Goal: Task Accomplishment & Management: Complete application form

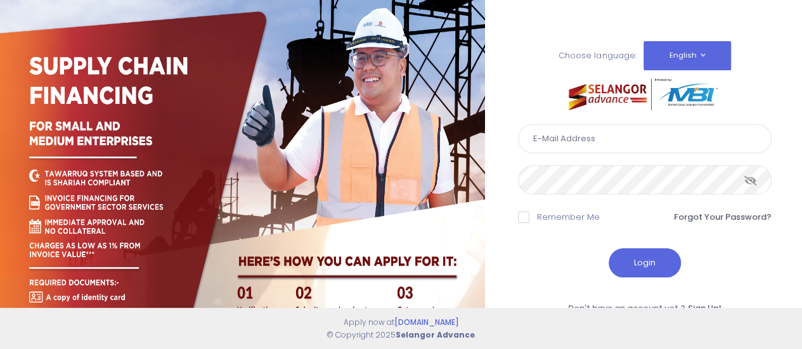
click at [587, 143] on input "text" at bounding box center [645, 138] width 254 height 29
type input "noorfadlina@kdebwm.com"
click at [639, 257] on button "Login" at bounding box center [645, 263] width 72 height 29
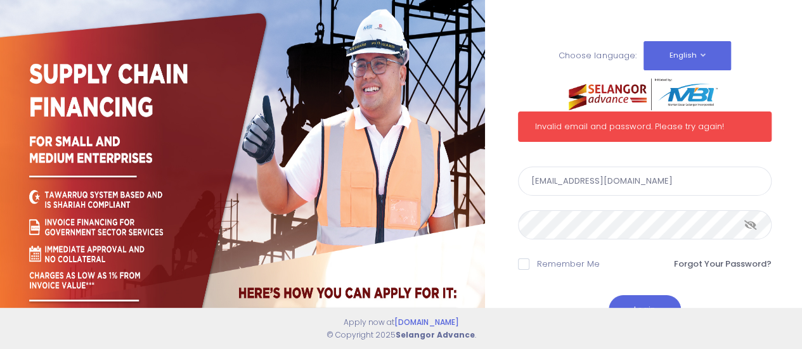
click at [464, 218] on div "Choose language: English Bahasa Melayu Invalid email and password. Please try a…" at bounding box center [401, 218] width 802 height 436
click at [751, 225] on icon at bounding box center [750, 225] width 13 height 0
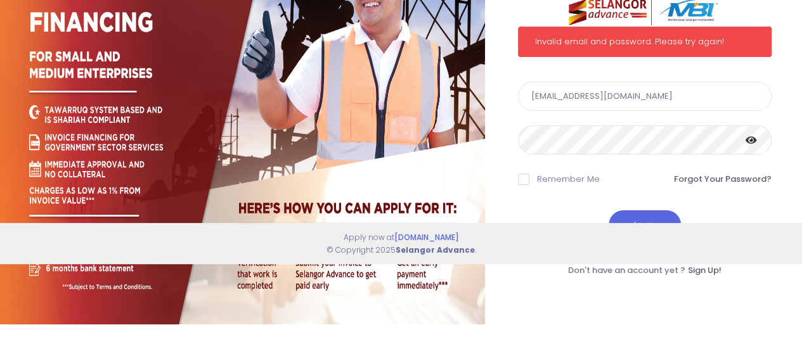
scroll to position [86, 0]
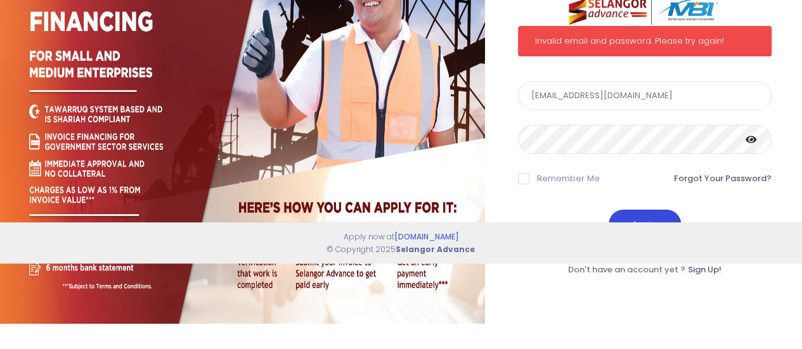
click at [653, 212] on button "Login" at bounding box center [645, 224] width 72 height 29
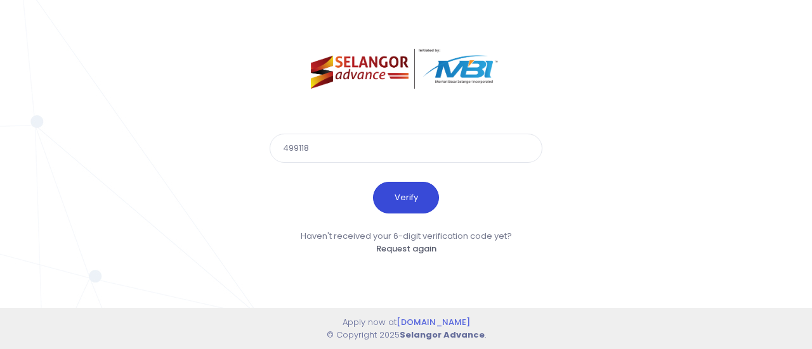
type input "499118"
click at [414, 194] on button "Verify" at bounding box center [406, 198] width 66 height 32
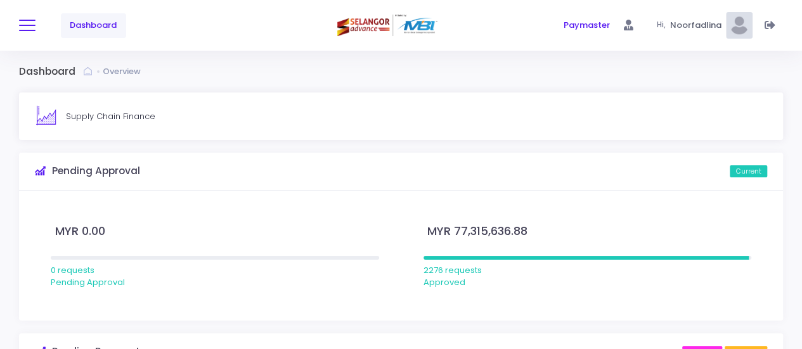
click at [26, 26] on button at bounding box center [27, 25] width 16 height 16
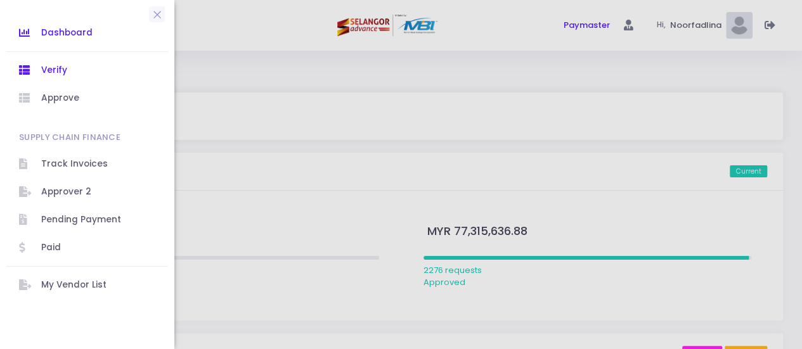
click at [53, 63] on span "Verify" at bounding box center [98, 70] width 114 height 16
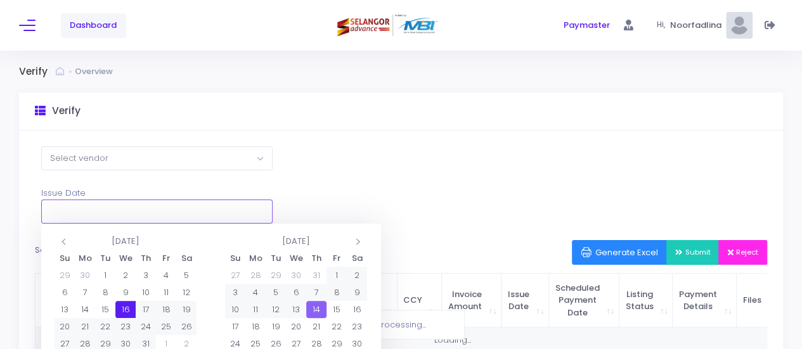
click at [249, 207] on input "text" at bounding box center [156, 212] width 231 height 24
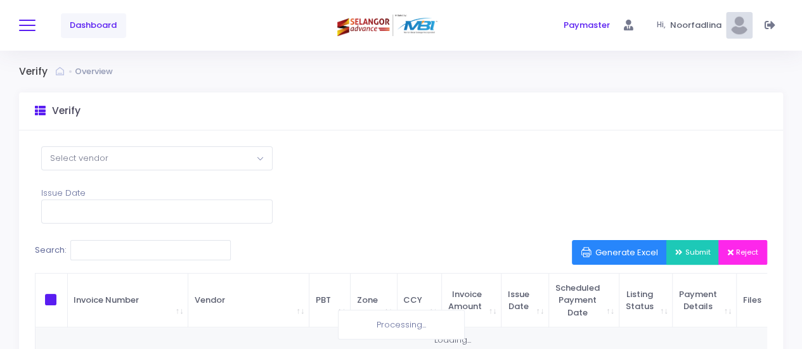
click at [27, 24] on button at bounding box center [27, 25] width 16 height 16
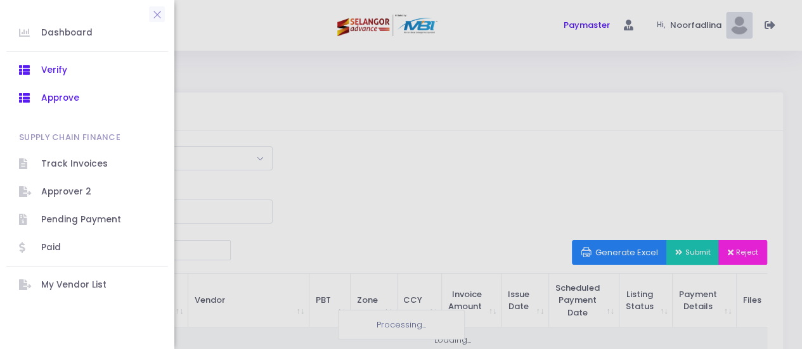
click at [52, 94] on span "Approve" at bounding box center [98, 98] width 114 height 16
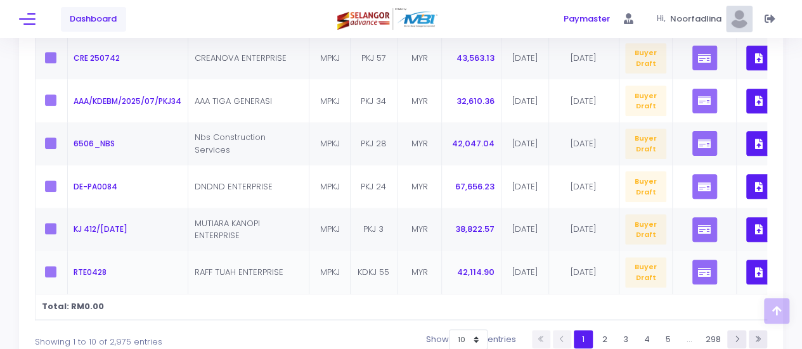
scroll to position [548, 0]
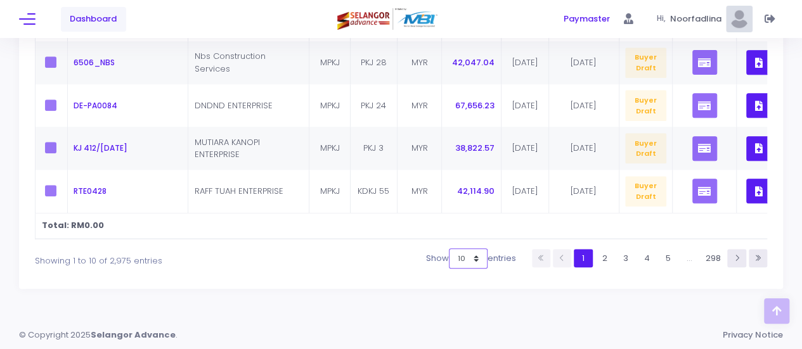
click at [478, 260] on select "10 25 50 100" at bounding box center [468, 259] width 39 height 20
select select "100"
click at [453, 269] on select "10 25 50 100" at bounding box center [468, 259] width 39 height 20
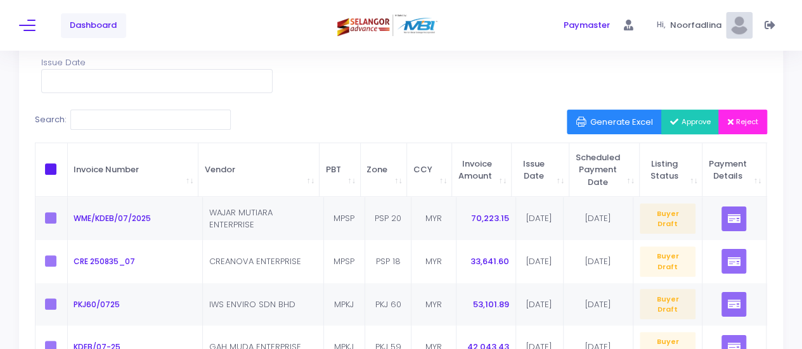
scroll to position [41, 0]
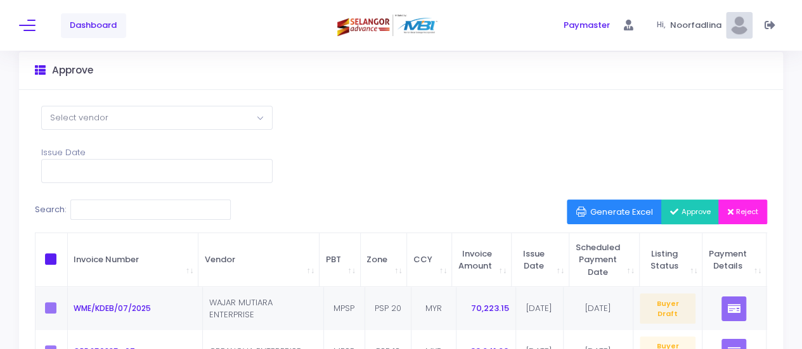
click at [53, 254] on span at bounding box center [50, 259] width 11 height 11
click at [64, 254] on input "checkbox" at bounding box center [68, 258] width 8 height 8
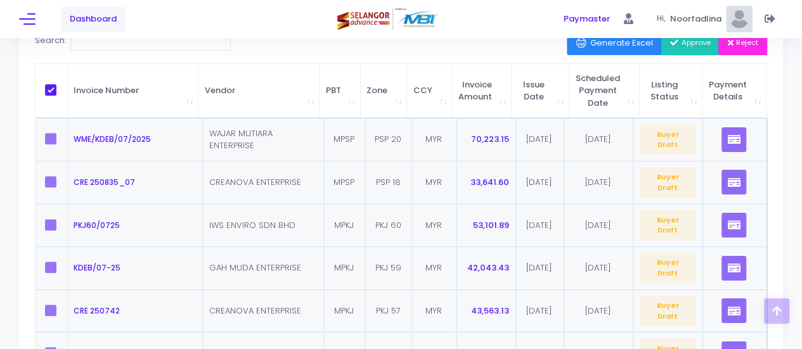
scroll to position [190, 0]
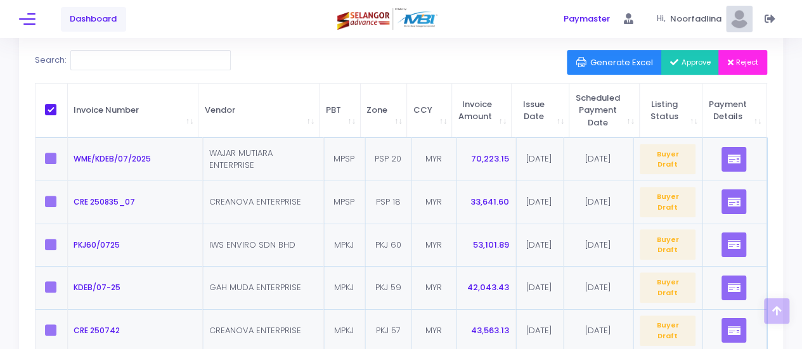
click at [49, 106] on span at bounding box center [50, 109] width 11 height 11
click at [64, 106] on input "checkbox" at bounding box center [68, 108] width 8 height 8
checkbox input "false"
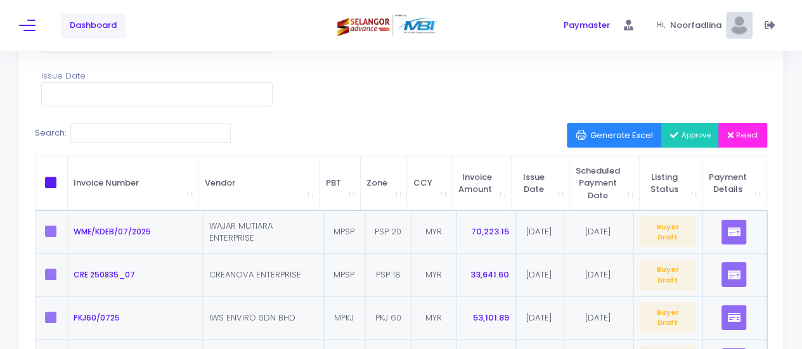
scroll to position [0, 0]
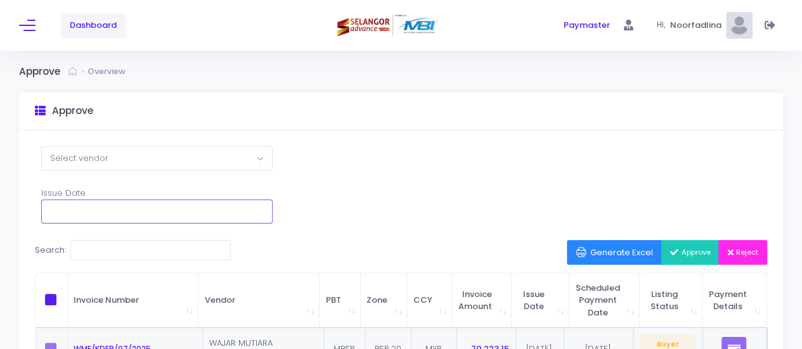
click at [209, 211] on input "text" at bounding box center [156, 212] width 231 height 24
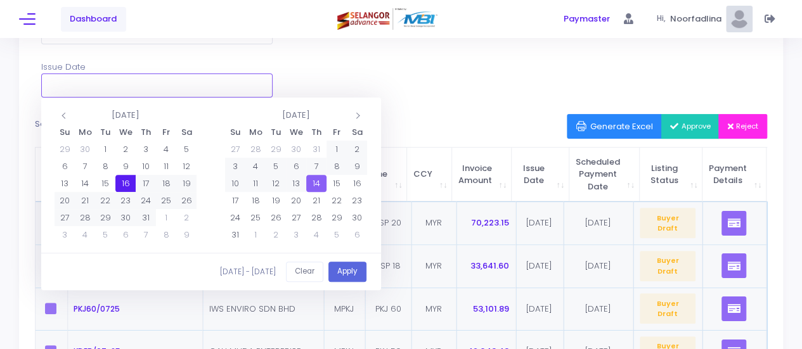
scroll to position [127, 0]
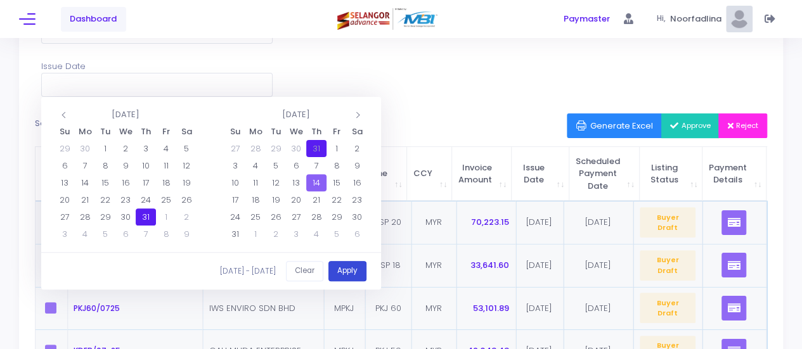
click at [349, 266] on button "Apply" at bounding box center [347, 271] width 38 height 21
type input "[DATE] - [DATE]"
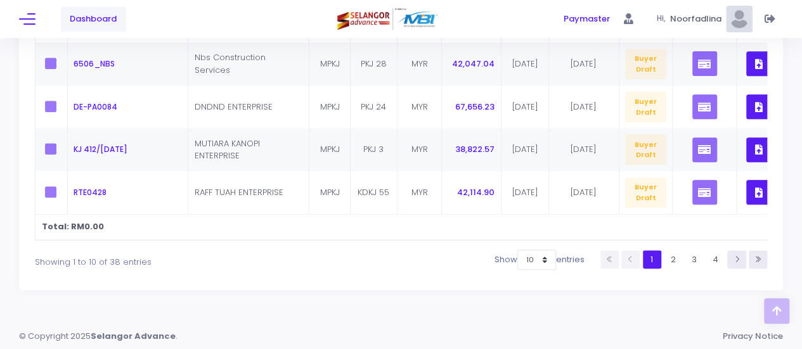
scroll to position [548, 0]
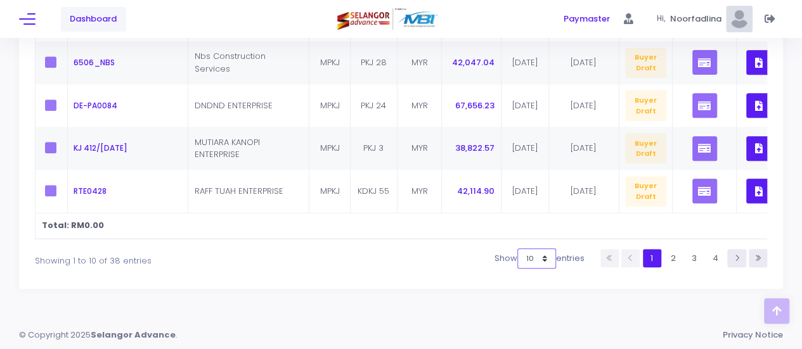
click at [542, 259] on select "10 25 50 100" at bounding box center [536, 259] width 39 height 20
select select "100"
click at [556, 269] on select "10 25 50 100" at bounding box center [536, 259] width 39 height 20
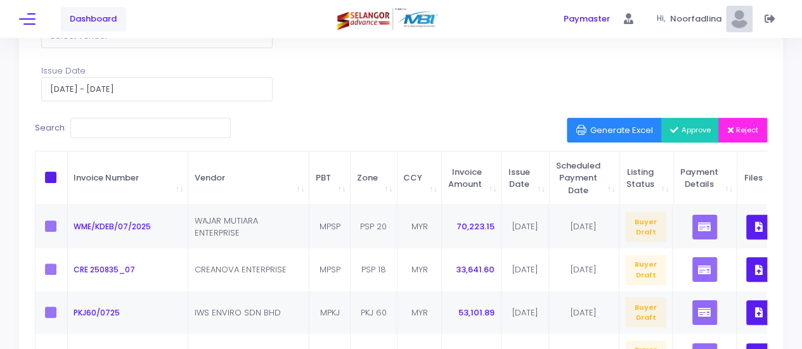
scroll to position [127, 0]
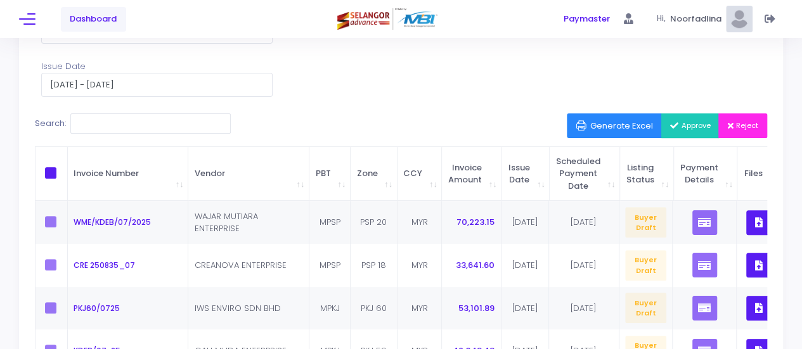
click at [53, 174] on span "\a \a \a \a" at bounding box center [50, 172] width 11 height 11
click at [64, 174] on input "\a \a \a \a" at bounding box center [68, 171] width 8 height 8
click at [45, 221] on label at bounding box center [54, 221] width 19 height 11
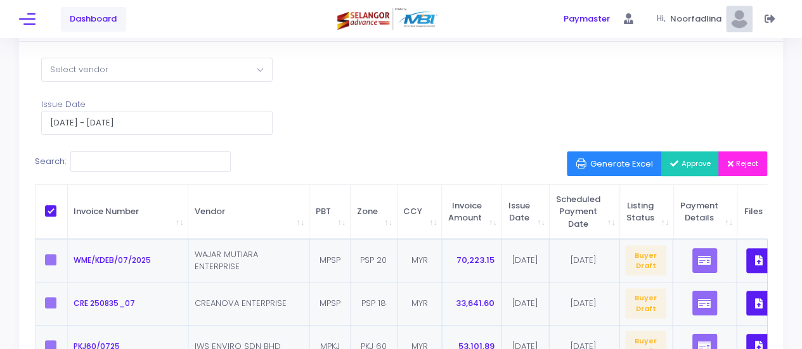
scroll to position [25, 0]
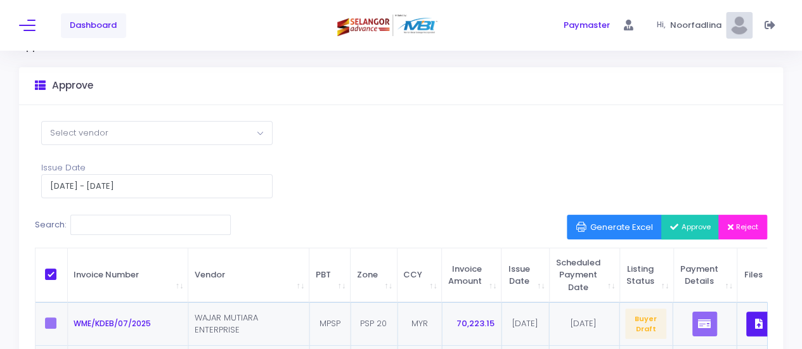
click at [52, 267] on th "\a \a \a \a" at bounding box center [52, 276] width 32 height 55
click at [54, 272] on span "\a \a \a \a" at bounding box center [50, 274] width 11 height 11
click at [64, 272] on input "\a \a \a \a" at bounding box center [68, 273] width 8 height 8
checkbox input "false"
click at [46, 323] on label at bounding box center [54, 323] width 19 height 11
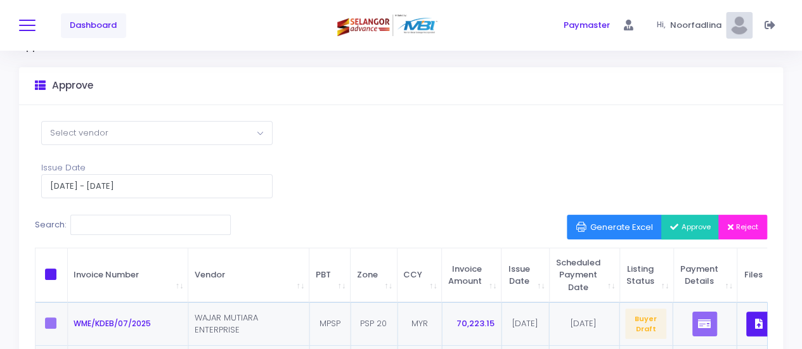
click at [33, 29] on button at bounding box center [27, 25] width 16 height 16
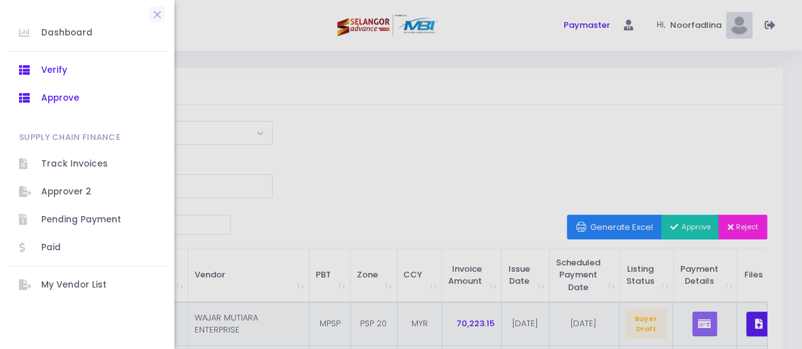
click at [56, 73] on span "Verify" at bounding box center [98, 70] width 114 height 16
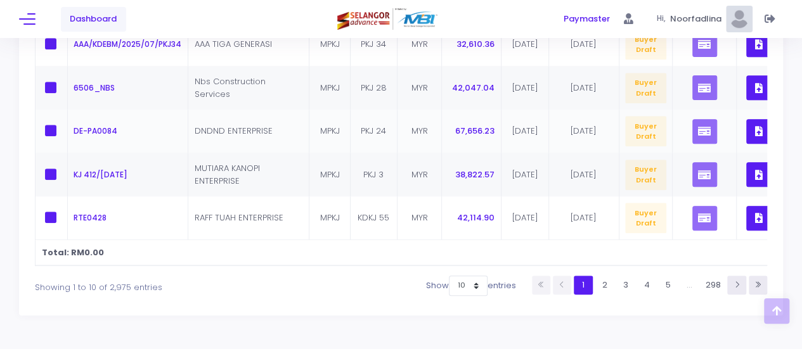
scroll to position [558, 0]
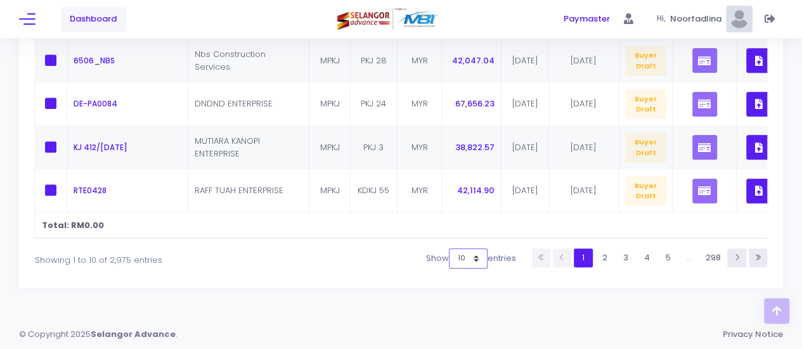
click at [474, 257] on select "10 25 50 100" at bounding box center [468, 259] width 39 height 20
select select "100"
click at [453, 269] on select "10 25 50 100" at bounding box center [468, 259] width 39 height 20
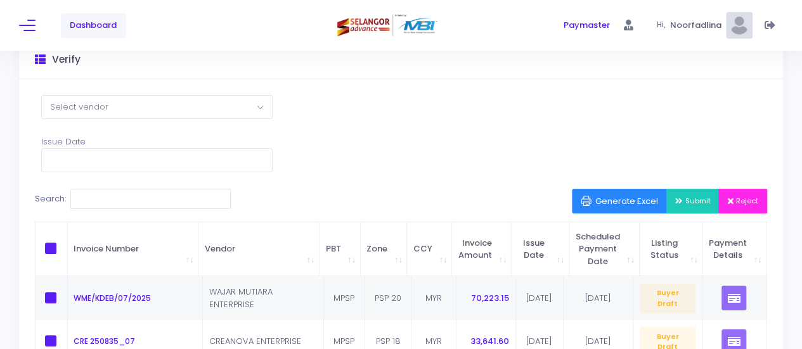
scroll to position [0, 0]
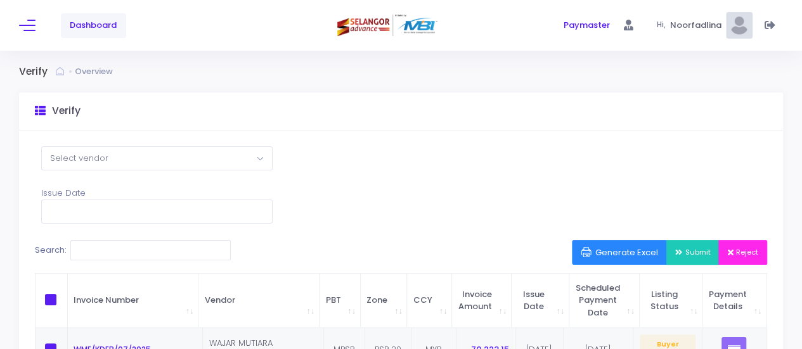
click at [55, 299] on span at bounding box center [50, 299] width 11 height 11
click at [64, 299] on input "checkbox" at bounding box center [68, 298] width 8 height 8
checkbox input "true"
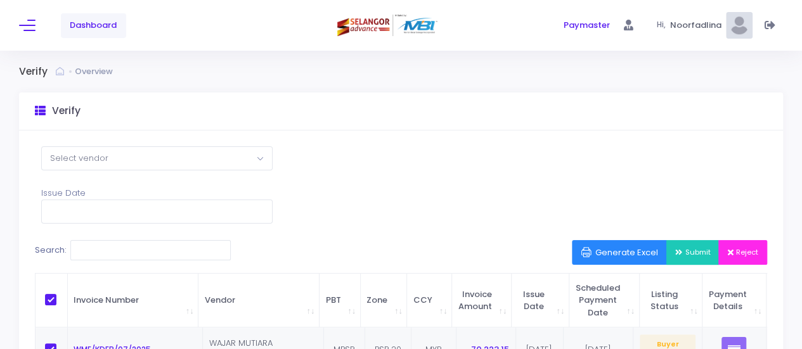
checkbox input "true"
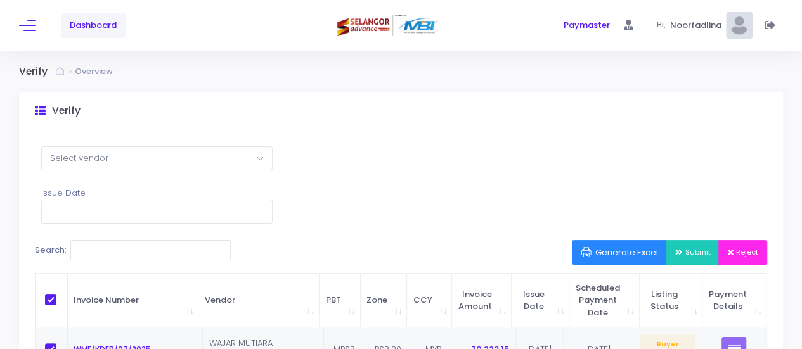
checkbox input "true"
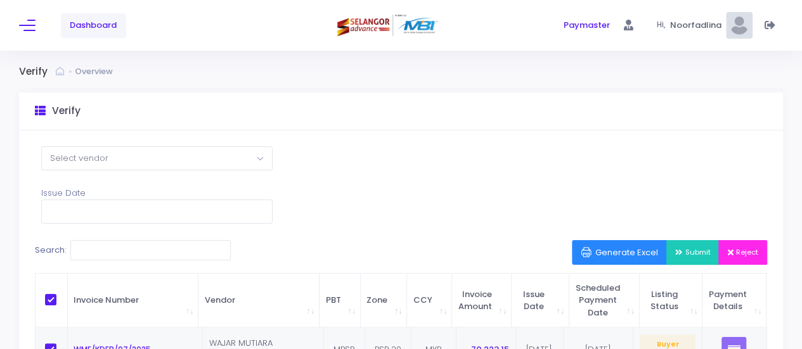
checkbox input "true"
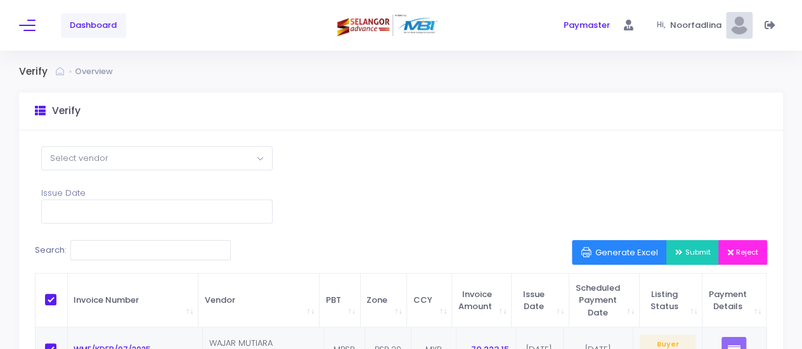
checkbox input "true"
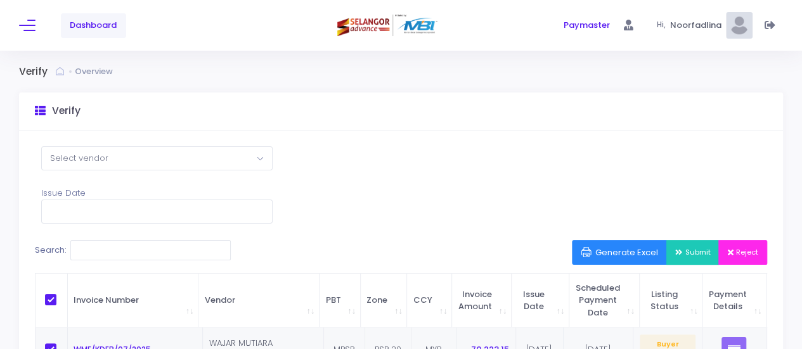
checkbox input "true"
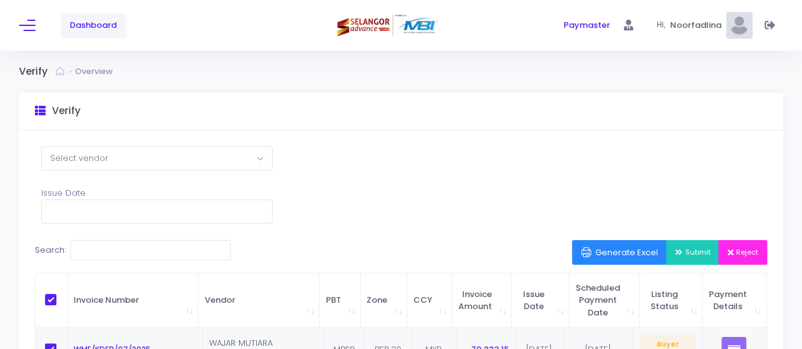
checkbox input "true"
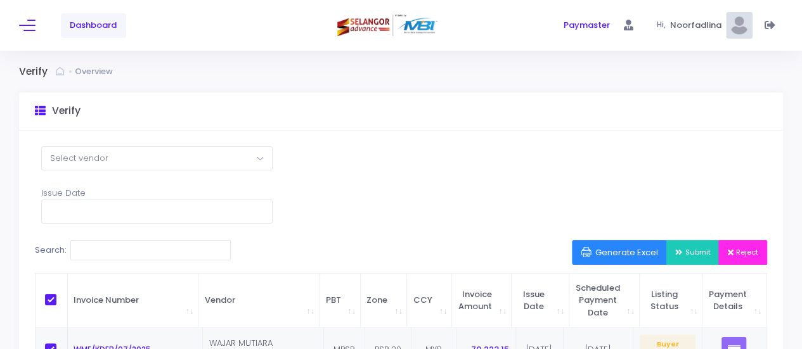
checkbox input "true"
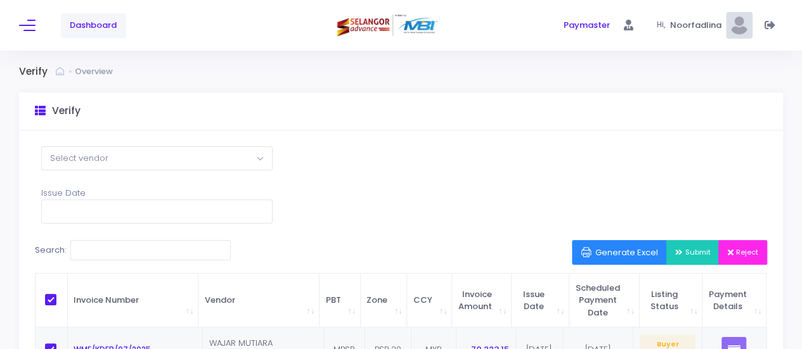
checkbox input "true"
click at [264, 212] on input "text" at bounding box center [156, 212] width 231 height 24
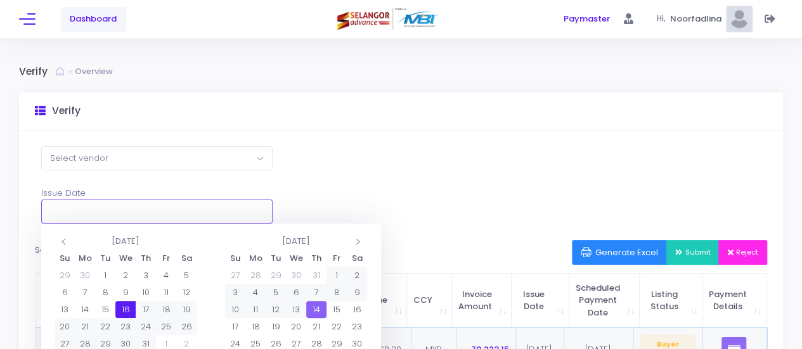
scroll to position [190, 0]
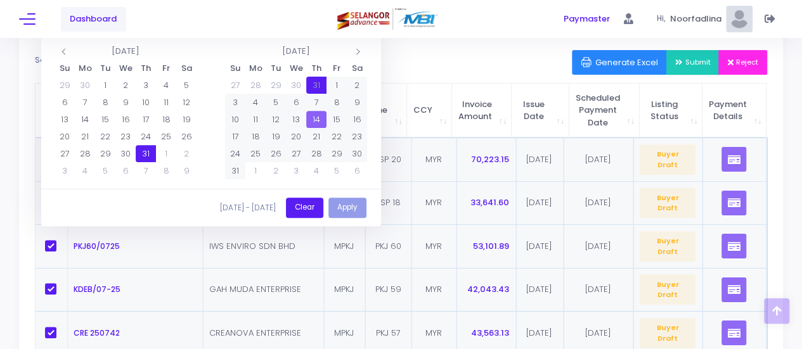
click at [308, 204] on button "Clear" at bounding box center [304, 208] width 37 height 21
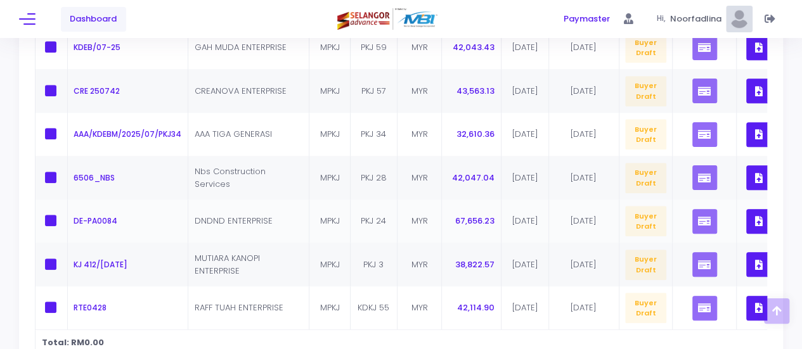
scroll to position [558, 0]
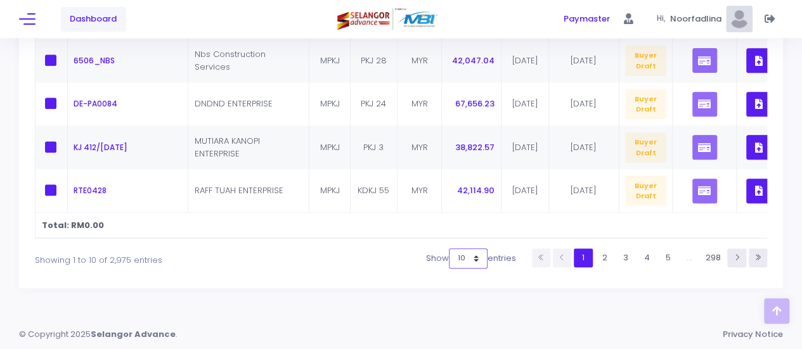
click at [477, 262] on select "10 25 50 100" at bounding box center [468, 259] width 39 height 20
select select "100"
click at [453, 269] on select "10 25 50 100" at bounding box center [468, 259] width 39 height 20
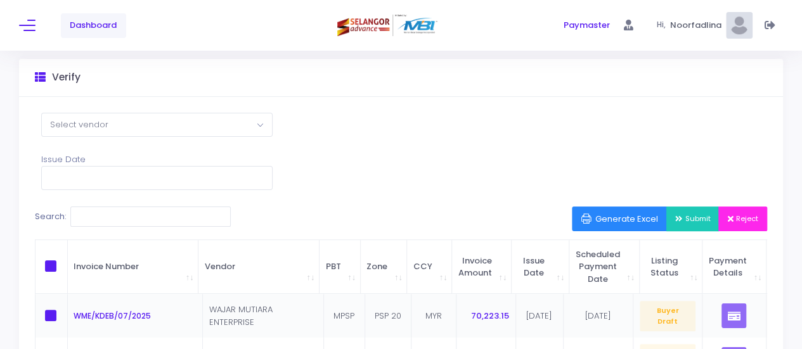
scroll to position [127, 0]
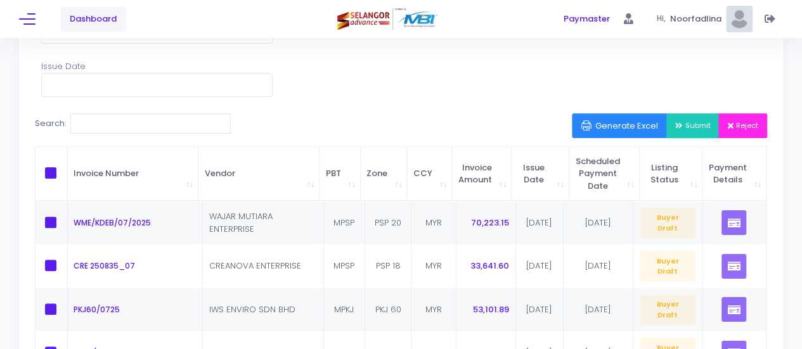
click at [49, 173] on span "\a \a \a \a" at bounding box center [50, 172] width 11 height 11
click at [64, 173] on input "\a \a \a \a" at bounding box center [68, 171] width 8 height 8
checkbox input "true"
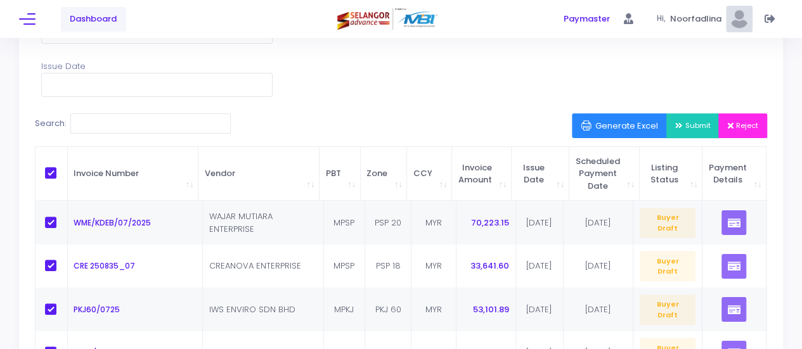
checkbox input "true"
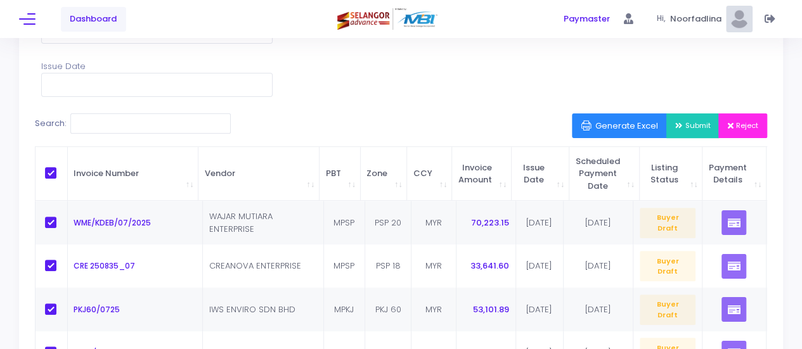
checkbox input "true"
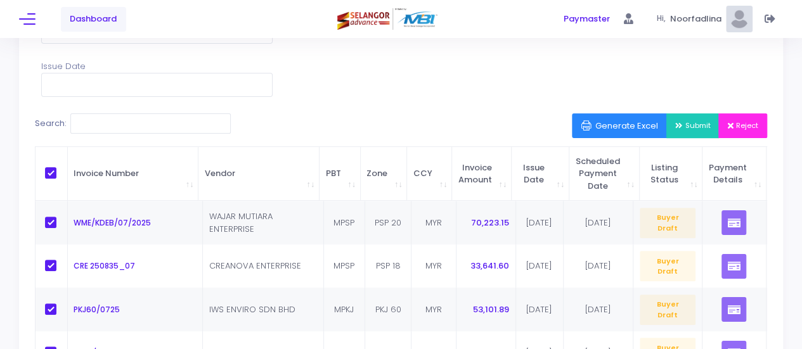
checkbox input "true"
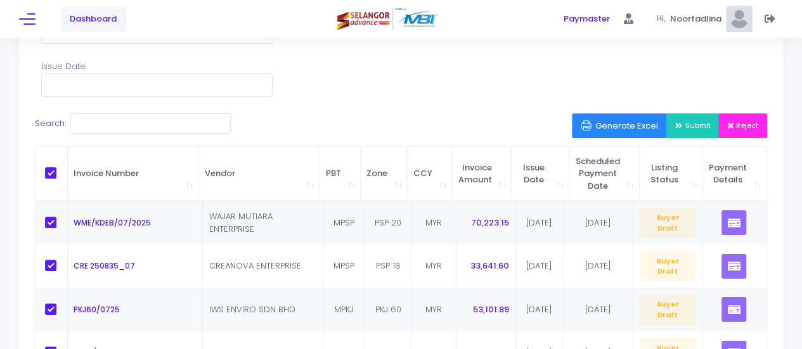
checkbox input "true"
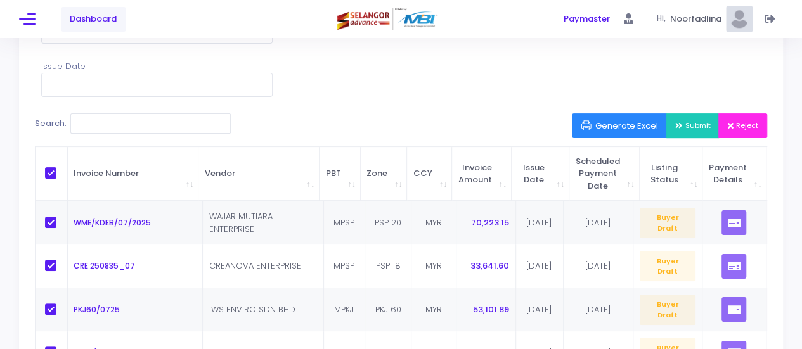
checkbox input "true"
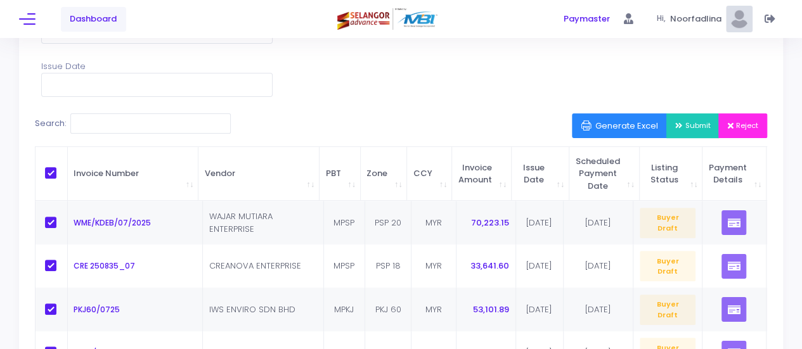
checkbox input "true"
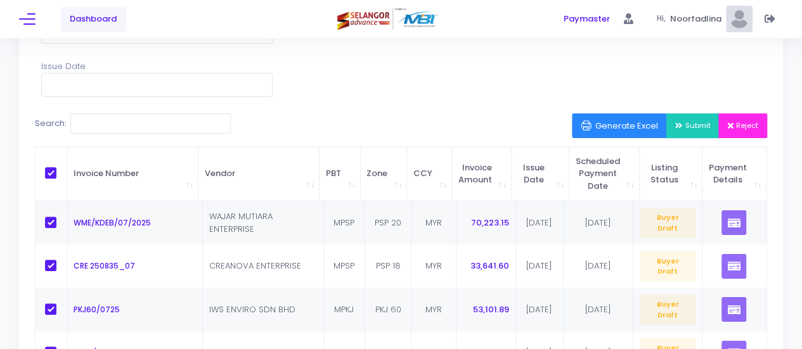
checkbox input "true"
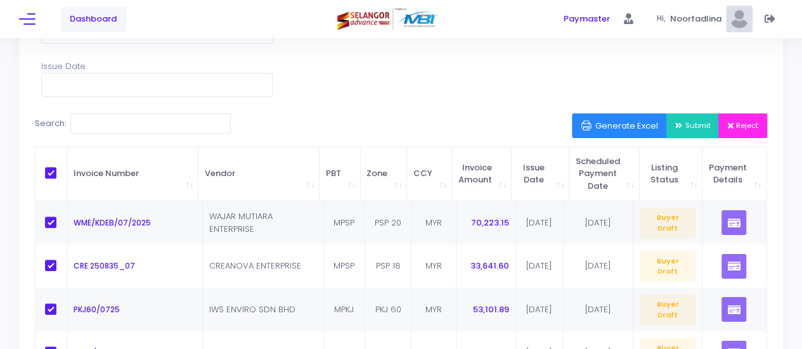
checkbox input "true"
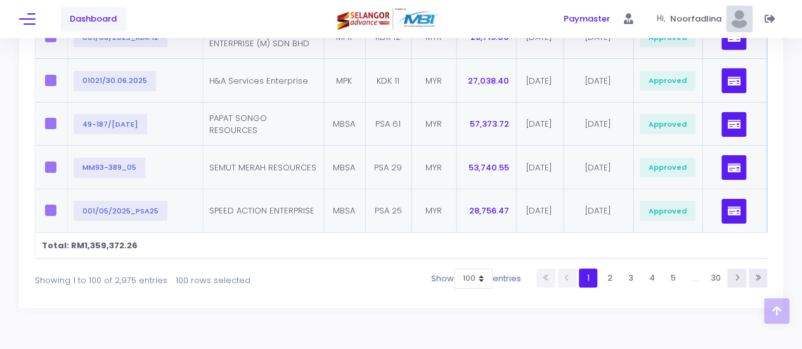
scroll to position [4467, 0]
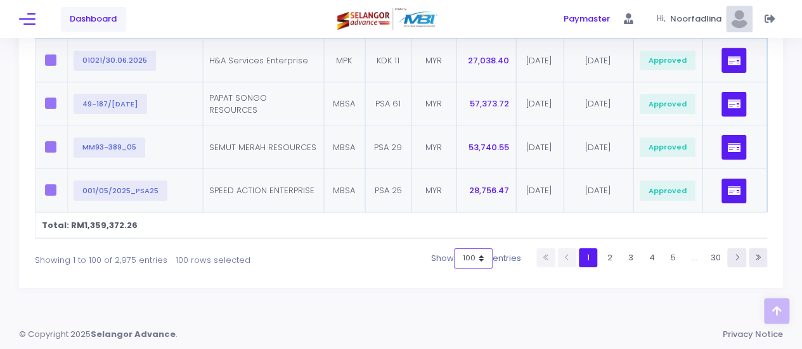
click at [477, 254] on select "10 25 50 100" at bounding box center [473, 259] width 39 height 20
select select "50"
click at [454, 249] on select "10 25 50 100" at bounding box center [473, 259] width 39 height 20
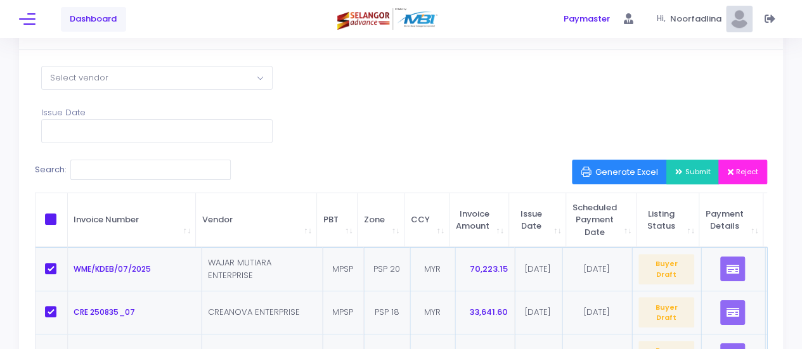
scroll to position [127, 0]
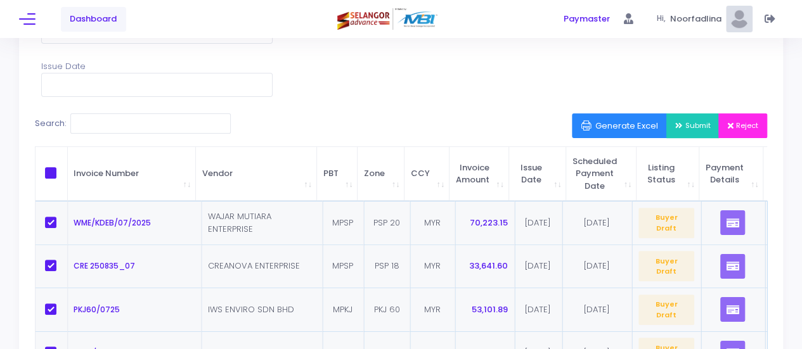
click at [48, 171] on span "\a \a \a \a" at bounding box center [50, 172] width 11 height 11
click at [64, 171] on input "\a \a \a \a" at bounding box center [68, 171] width 8 height 8
click at [48, 171] on span "\a \a \a \a" at bounding box center [50, 172] width 11 height 11
click at [64, 171] on input "\a \a \a \a" at bounding box center [68, 171] width 8 height 8
checkbox input "false"
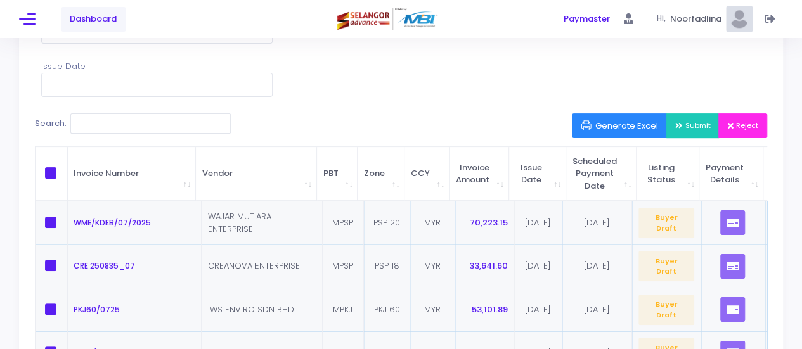
checkbox input "false"
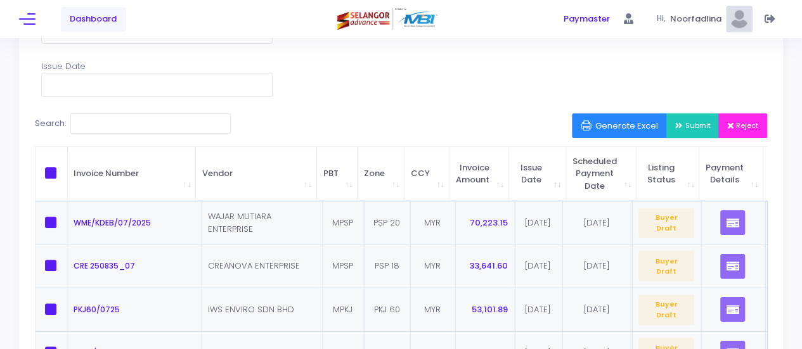
checkbox input "false"
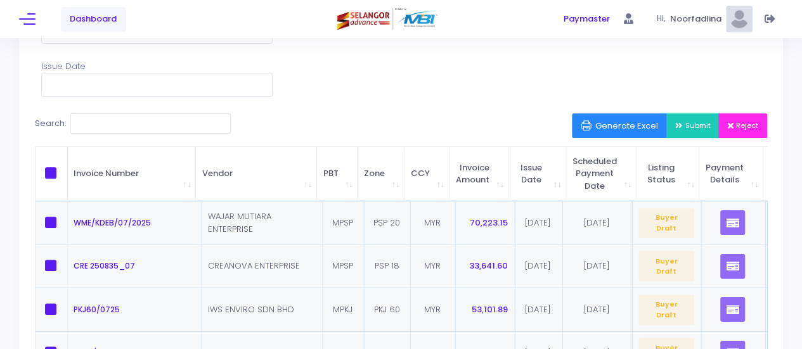
checkbox input "false"
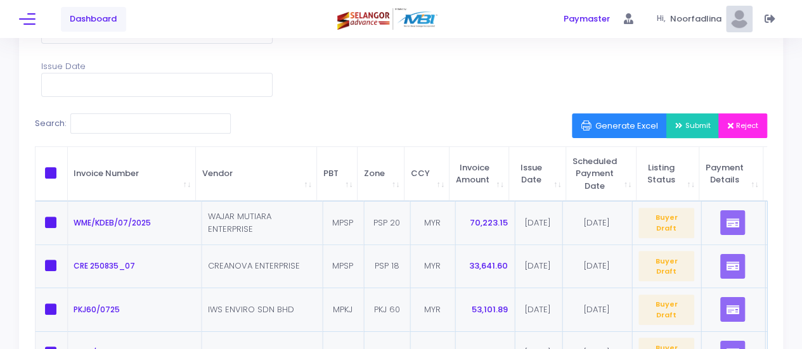
checkbox input "false"
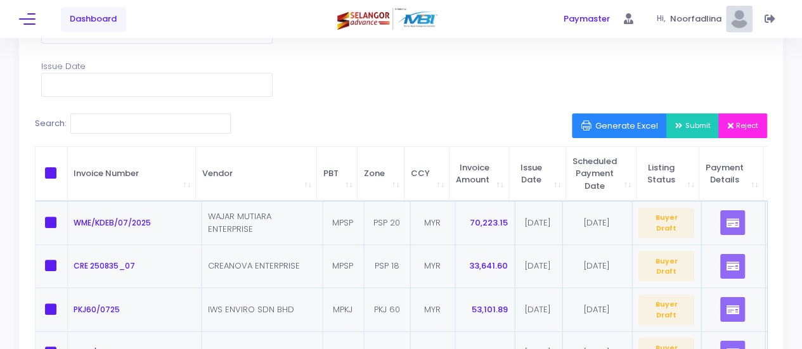
checkbox input "false"
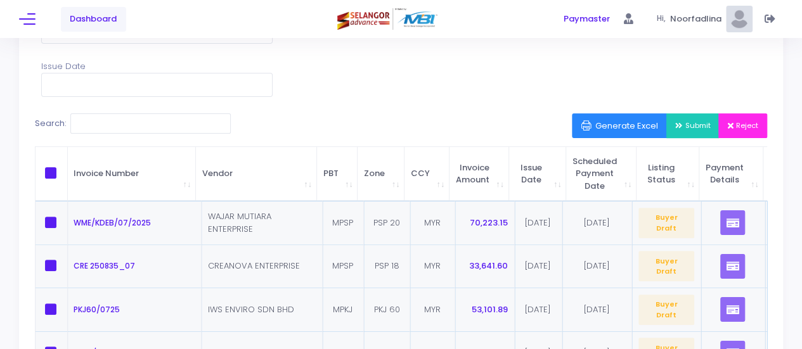
checkbox input "false"
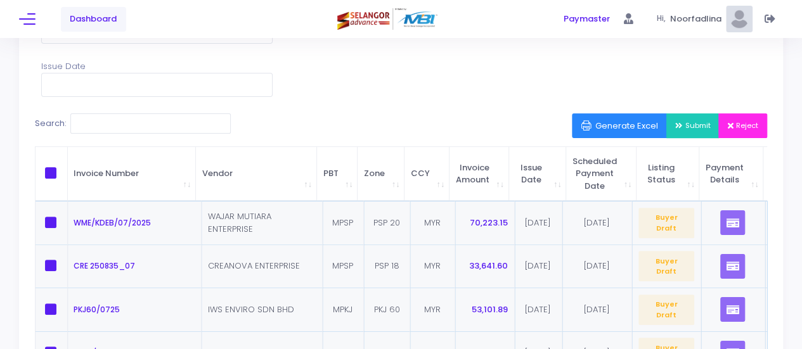
checkbox input "false"
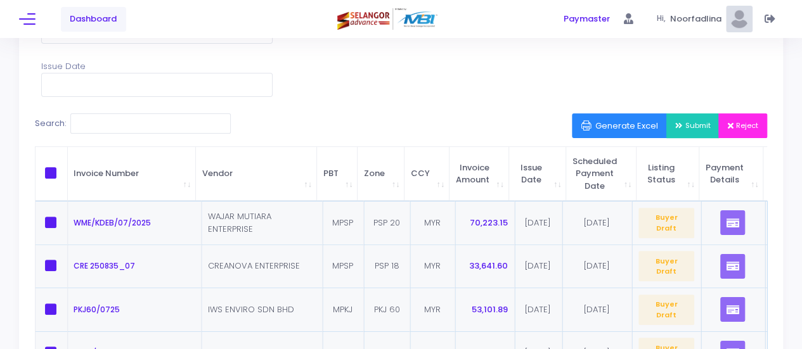
checkbox input "false"
click at [48, 171] on span "\a \a \a \a" at bounding box center [50, 172] width 11 height 11
click at [64, 171] on input "\a \a \a \a" at bounding box center [68, 171] width 8 height 8
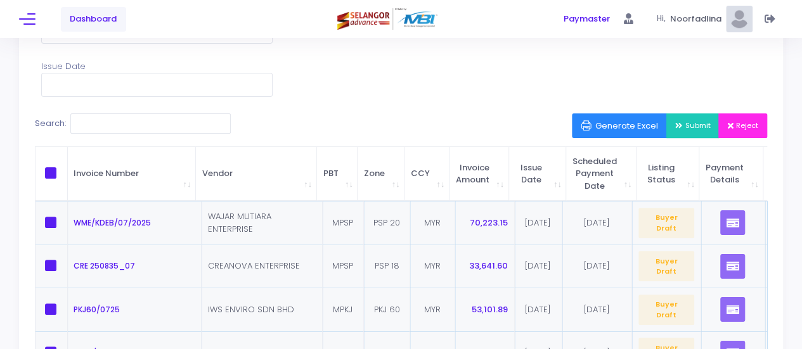
checkbox input "true"
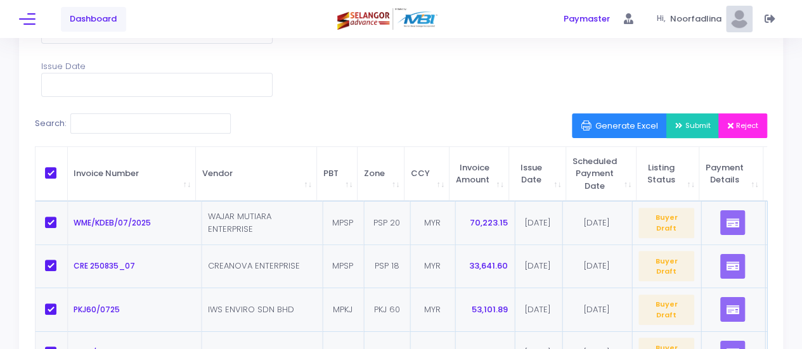
checkbox input "true"
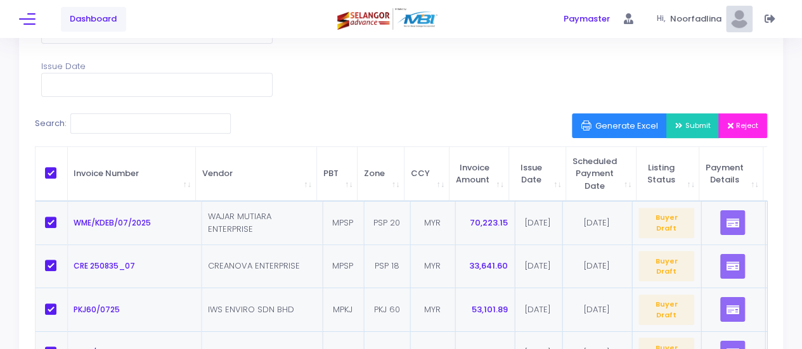
checkbox input "true"
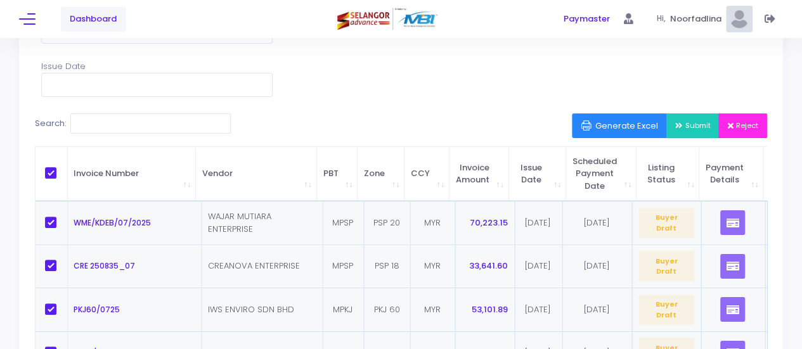
checkbox input "true"
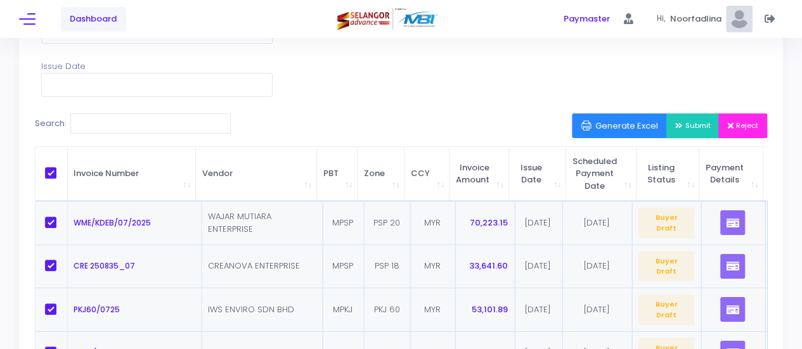
checkbox input "true"
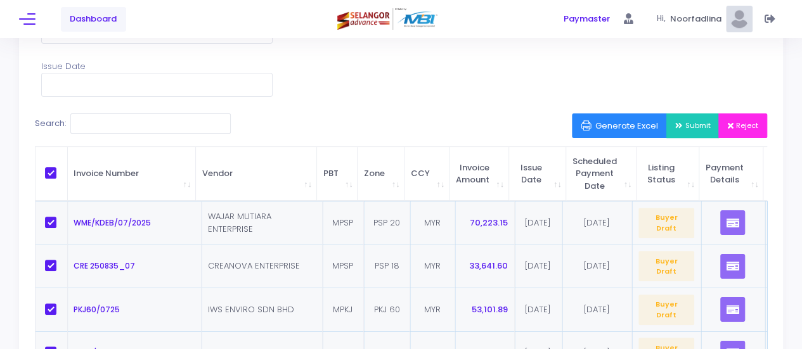
checkbox input "true"
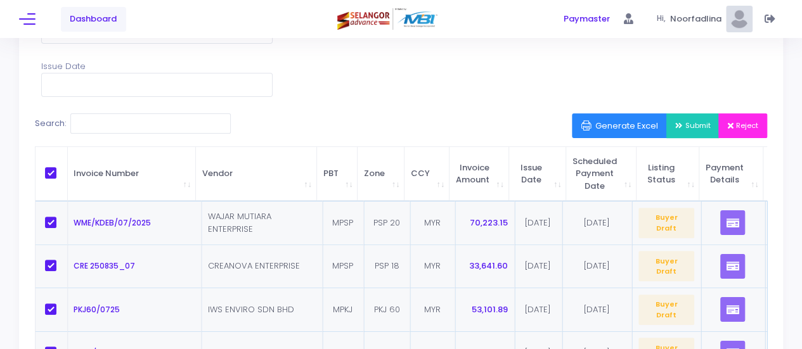
checkbox input "true"
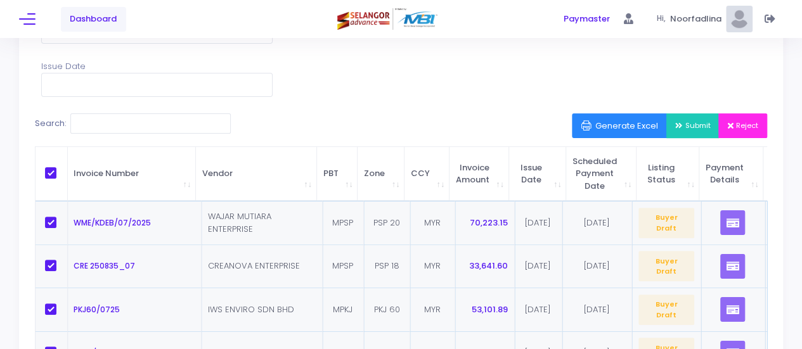
checkbox input "true"
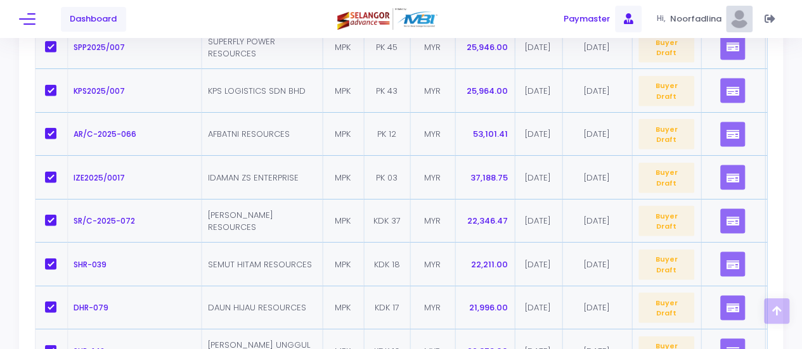
scroll to position [1408, 0]
